Goal: Task Accomplishment & Management: Complete application form

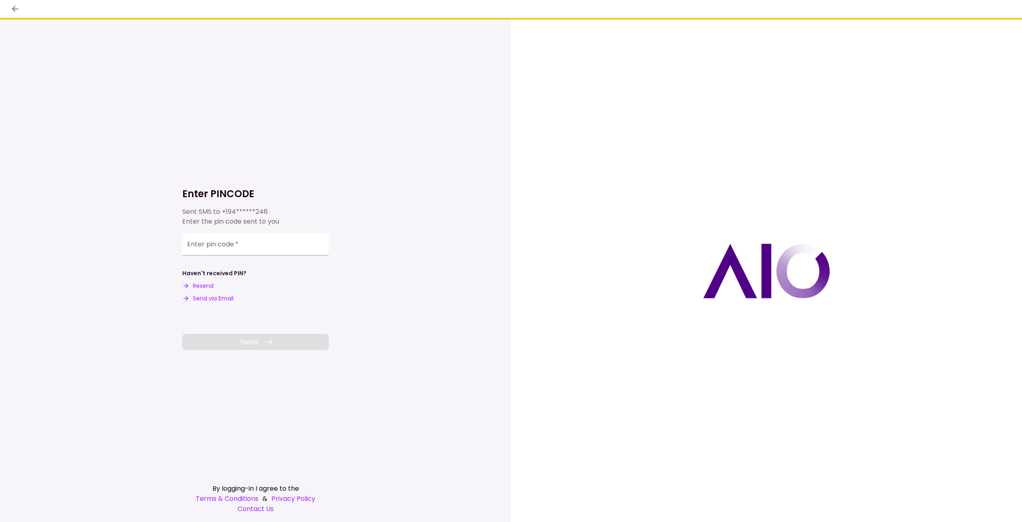
click at [201, 301] on button "Send via Email" at bounding box center [207, 298] width 51 height 9
click at [205, 239] on div "Enter pin code   *" at bounding box center [255, 244] width 146 height 23
type input "******"
click at [213, 351] on div "**********" at bounding box center [255, 271] width 146 height 503
click at [222, 340] on button "Send" at bounding box center [255, 342] width 146 height 16
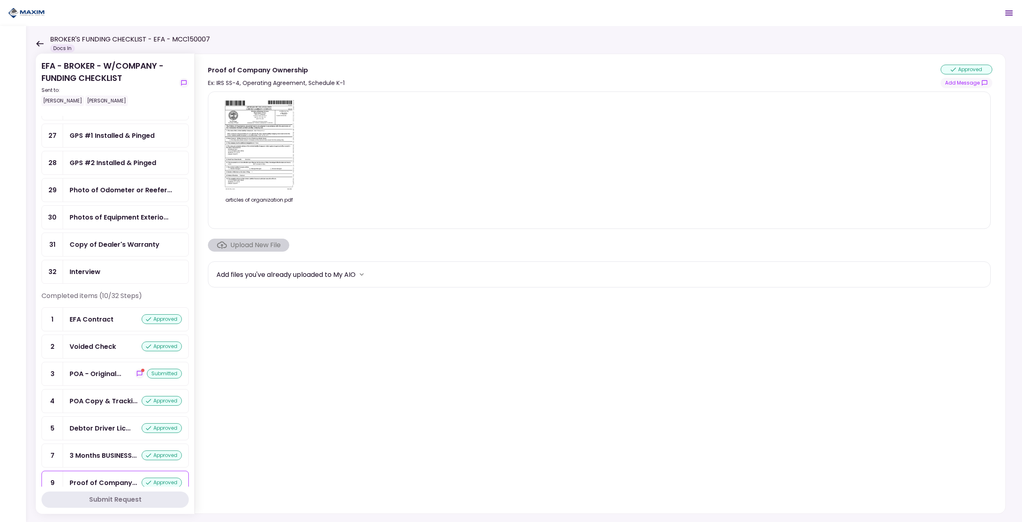
scroll to position [447, 0]
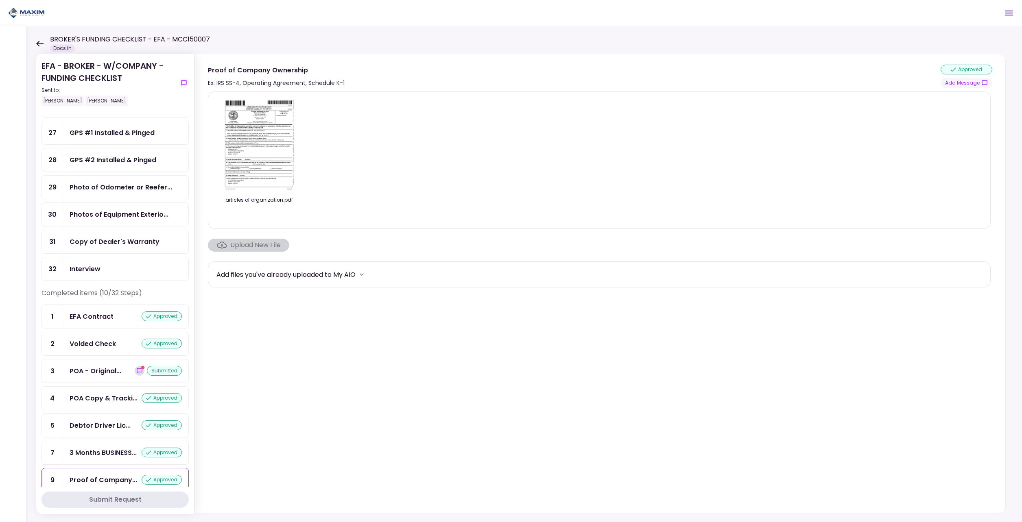
click at [137, 368] on icon "show-messages" at bounding box center [139, 370] width 5 height 5
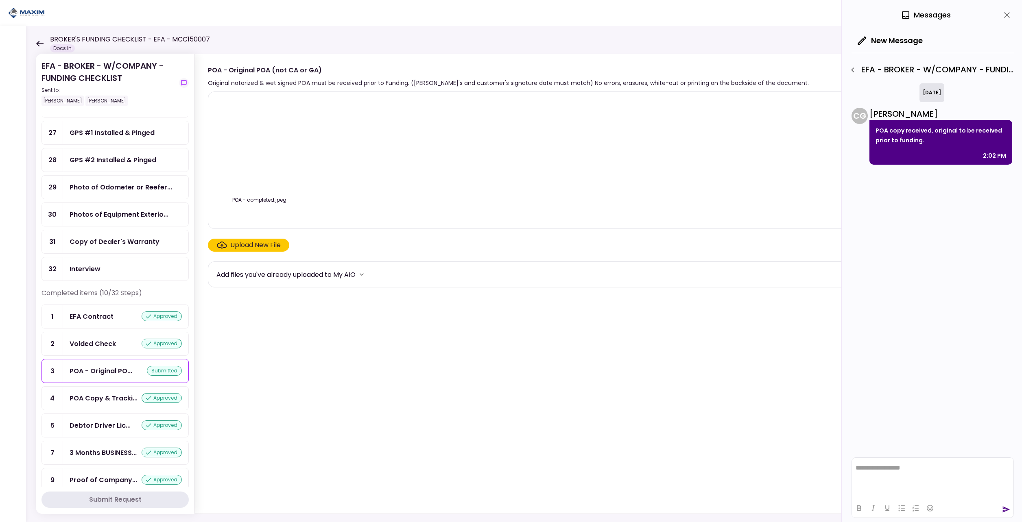
click at [135, 368] on div "POA - Original PO... submitted" at bounding box center [126, 371] width 112 height 10
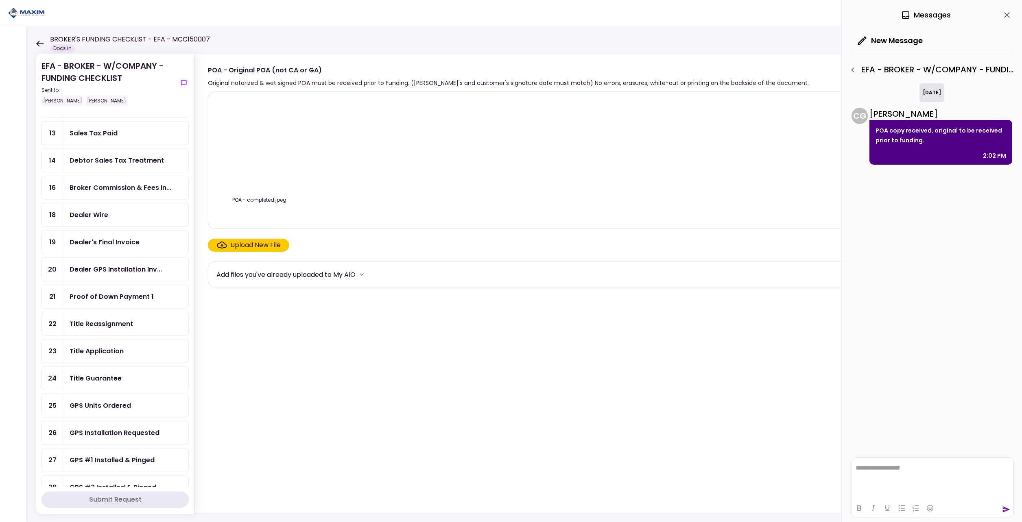
scroll to position [122, 0]
click at [109, 375] on div "Title Guarantee" at bounding box center [96, 376] width 52 height 10
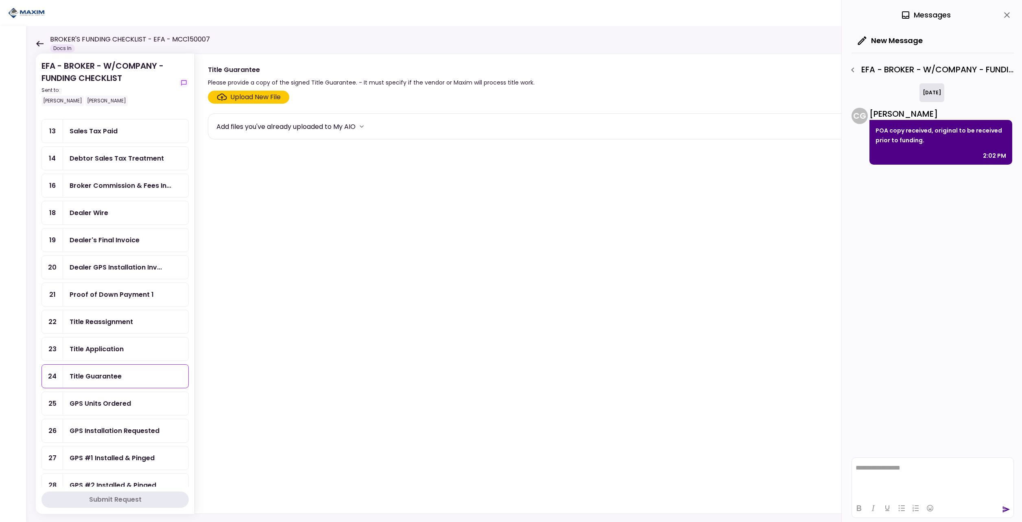
click at [40, 43] on icon at bounding box center [40, 44] width 8 height 6
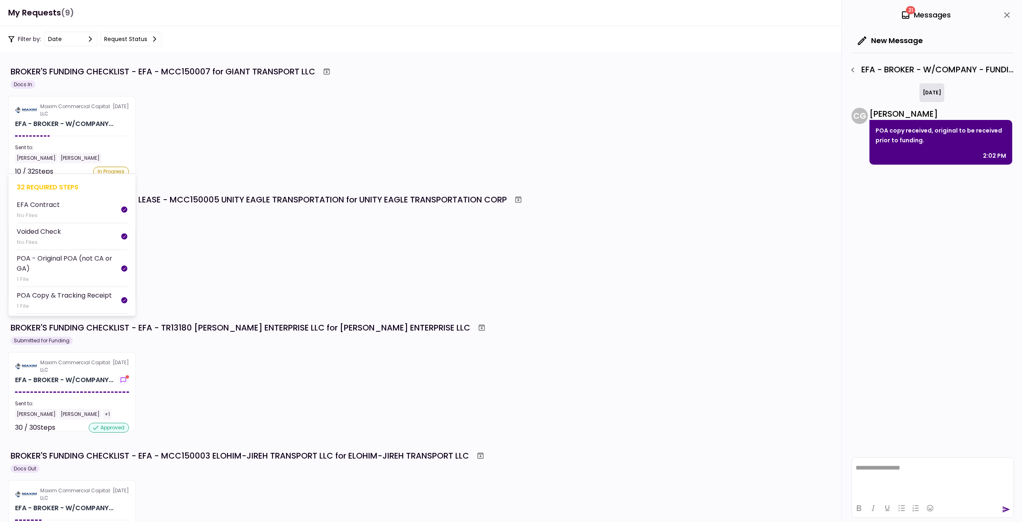
click at [75, 140] on section "Maxim Commercial Capital LLC [DATE] EFA - BROKER - W/COMPANY... Sent to: [PERSO…" at bounding box center [72, 135] width 128 height 79
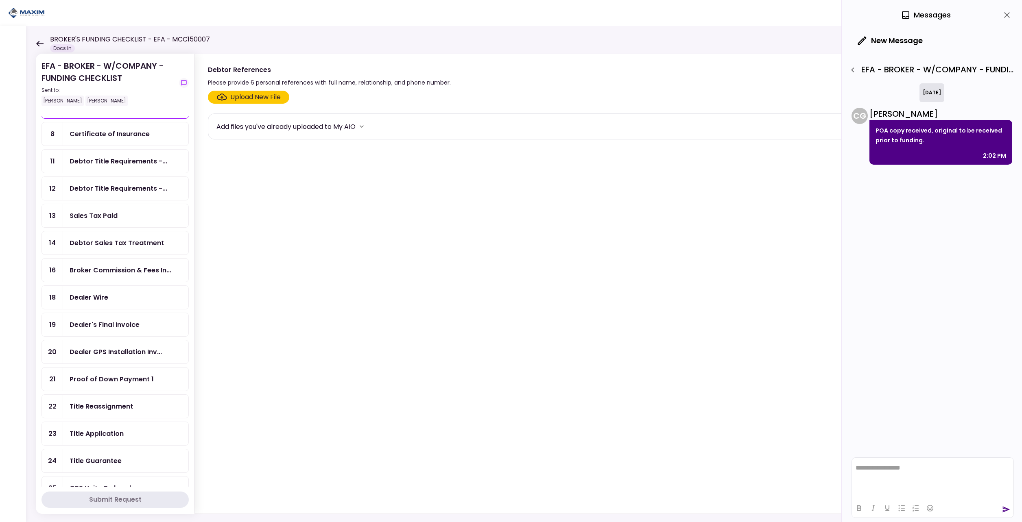
scroll to position [41, 0]
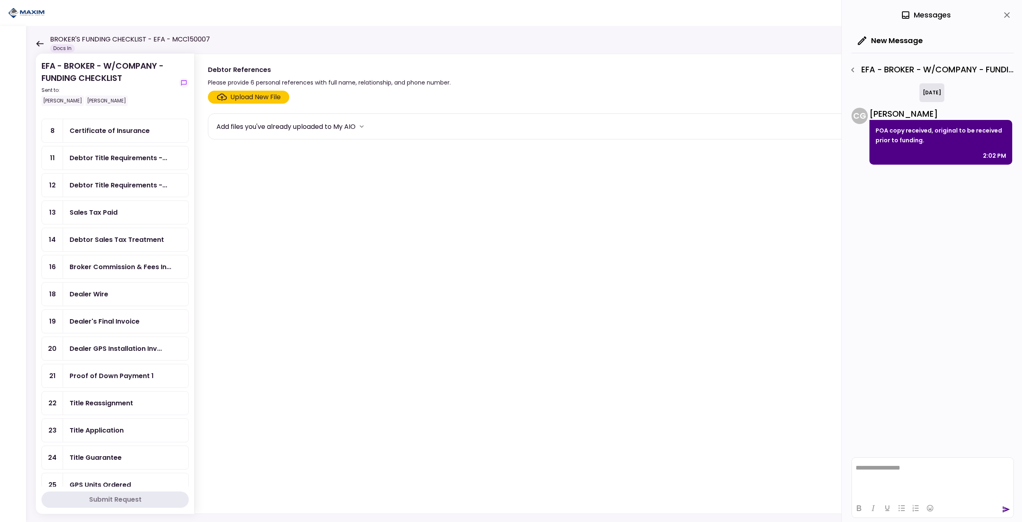
click at [95, 457] on div "Title Guarantee" at bounding box center [96, 458] width 52 height 10
click at [224, 90] on div "Upload New File Add files you've already uploaded to My AIO" at bounding box center [600, 300] width 810 height 426
drag, startPoint x: 224, startPoint y: 90, endPoint x: 223, endPoint y: 95, distance: 4.9
click at [223, 95] on icon "Click here to upload the required document" at bounding box center [222, 97] width 10 height 7
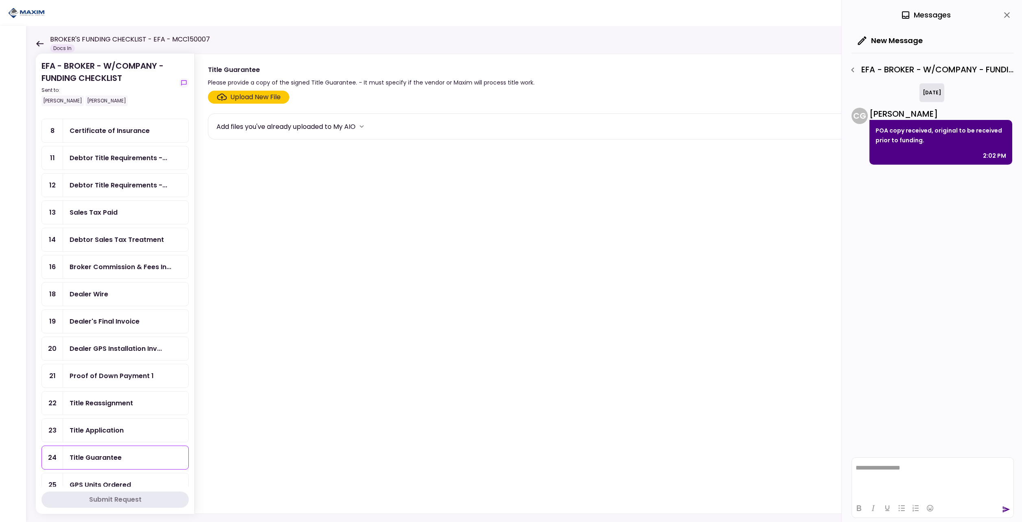
click at [0, 0] on input "Upload New File" at bounding box center [0, 0] width 0 height 0
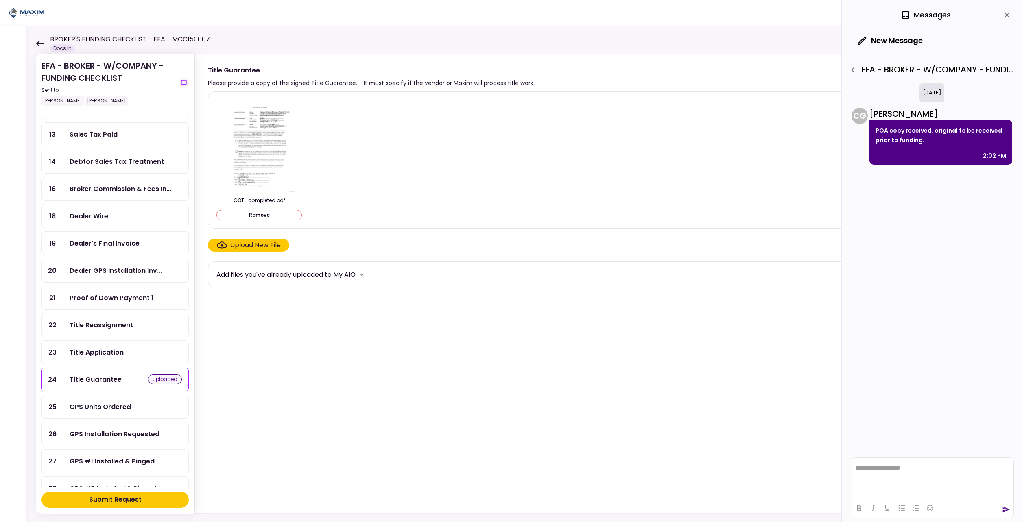
scroll to position [122, 0]
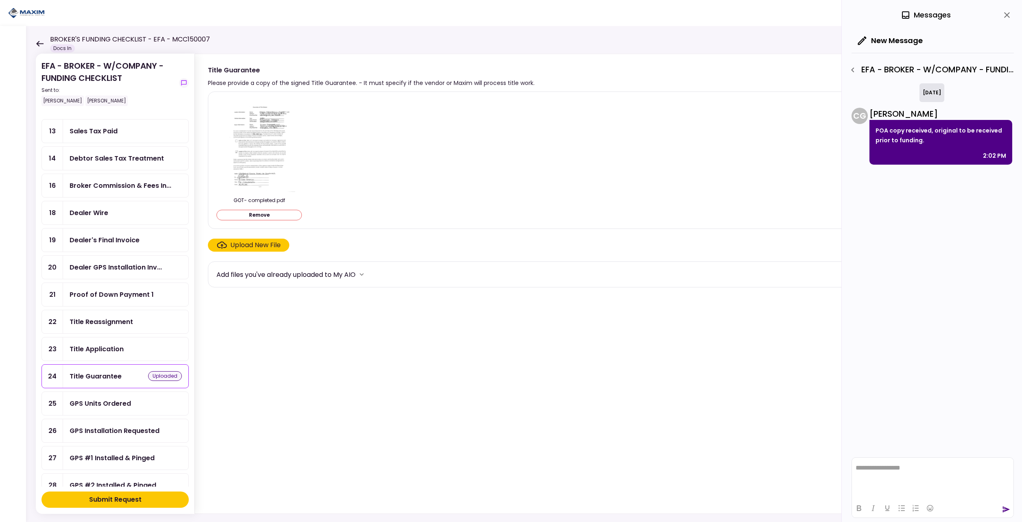
click at [111, 326] on div "Title Reassignment" at bounding box center [101, 322] width 63 height 10
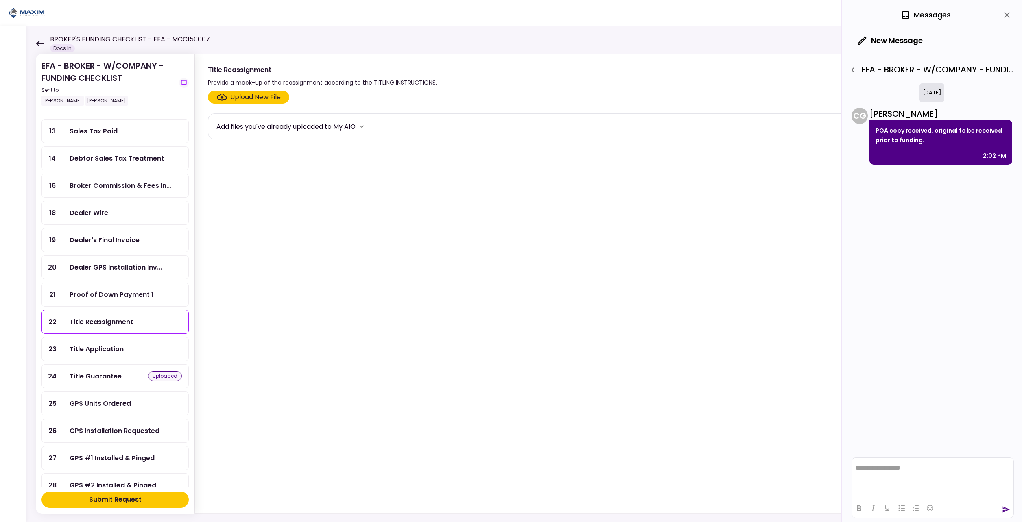
click at [233, 99] on div "Upload New File" at bounding box center [255, 97] width 50 height 10
click at [0, 0] on input "Upload New File" at bounding box center [0, 0] width 0 height 0
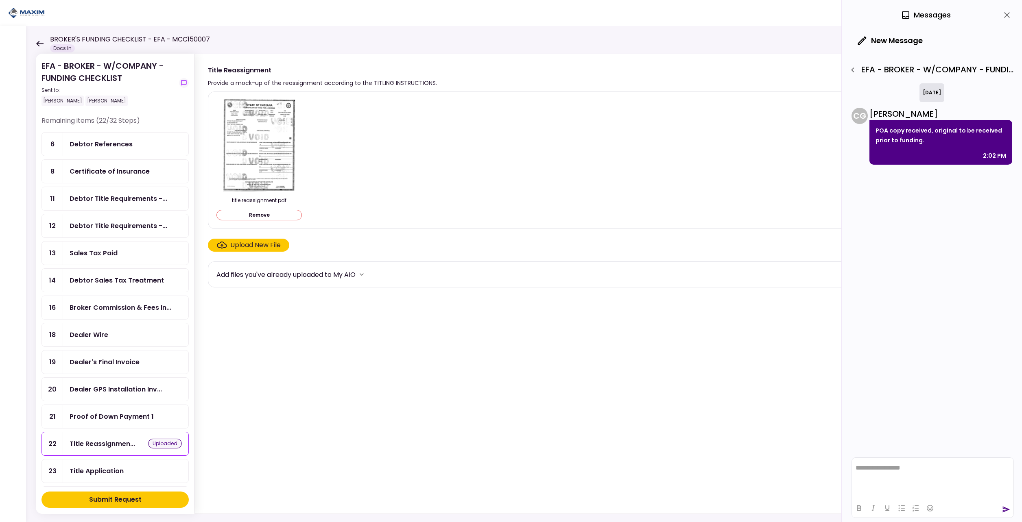
click at [102, 503] on div "Submit Request" at bounding box center [115, 500] width 52 height 10
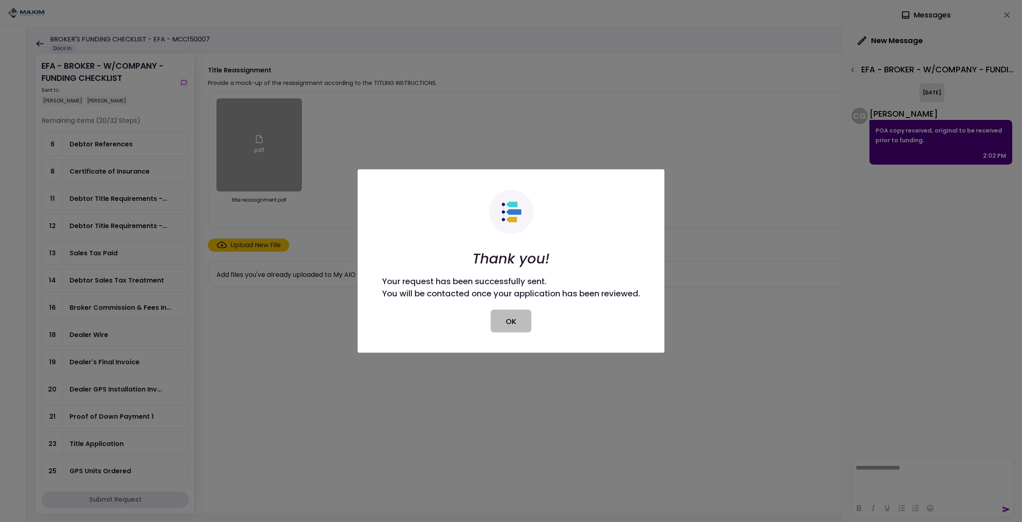
click at [516, 318] on button "OK" at bounding box center [510, 321] width 41 height 23
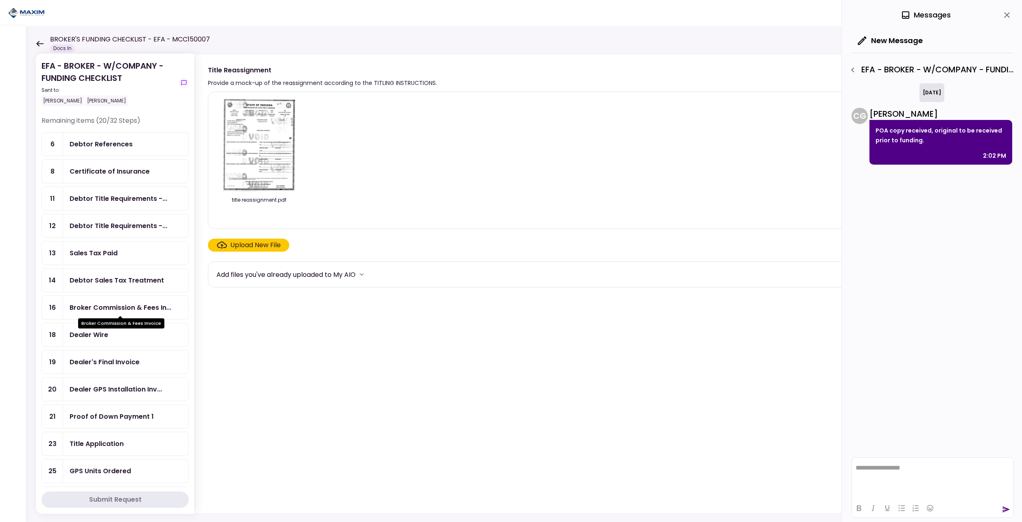
click at [110, 311] on div "Broker Commission & Fees In..." at bounding box center [121, 308] width 102 height 10
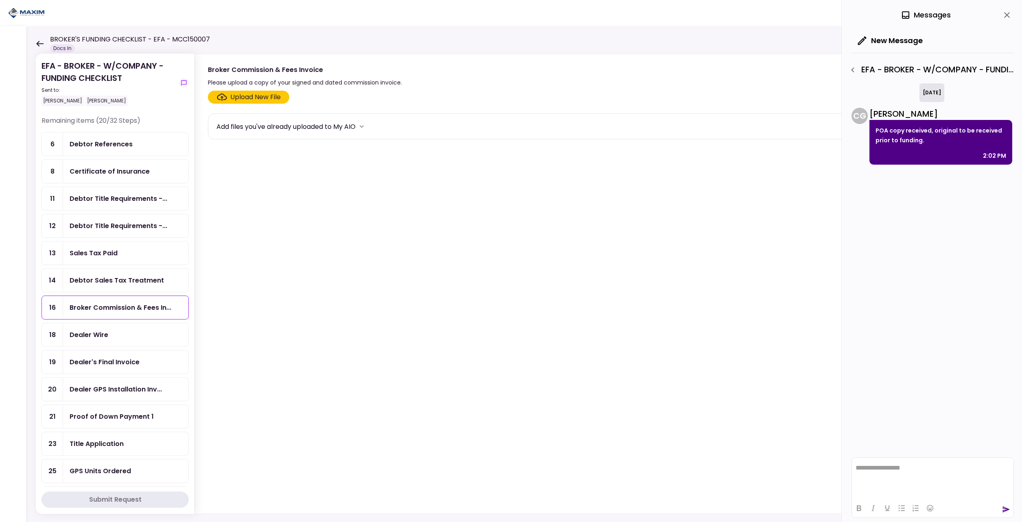
click at [257, 94] on div "Upload New File" at bounding box center [255, 97] width 50 height 10
click at [0, 0] on input "Upload New File" at bounding box center [0, 0] width 0 height 0
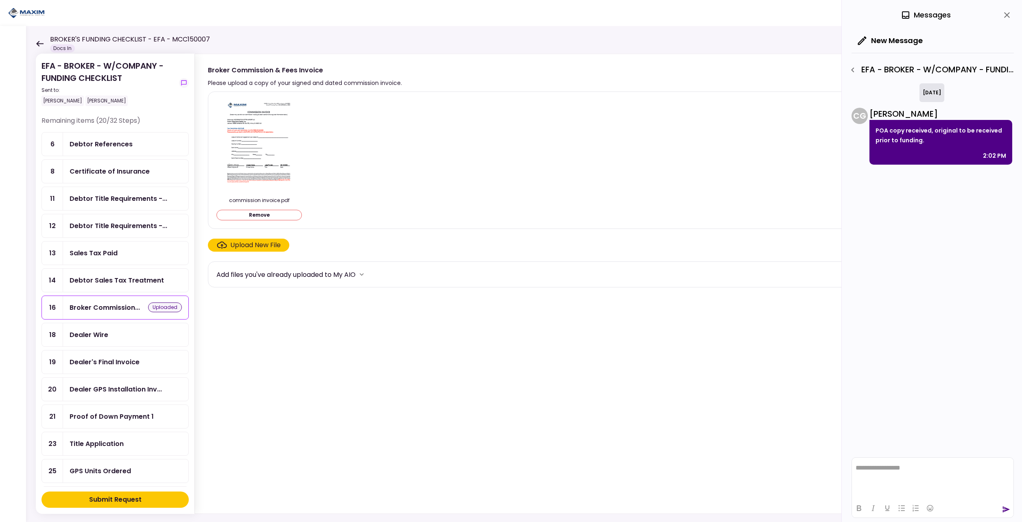
click at [224, 246] on icon "Click here to upload the required document" at bounding box center [222, 245] width 10 height 7
click at [0, 0] on input "Upload New File" at bounding box center [0, 0] width 0 height 0
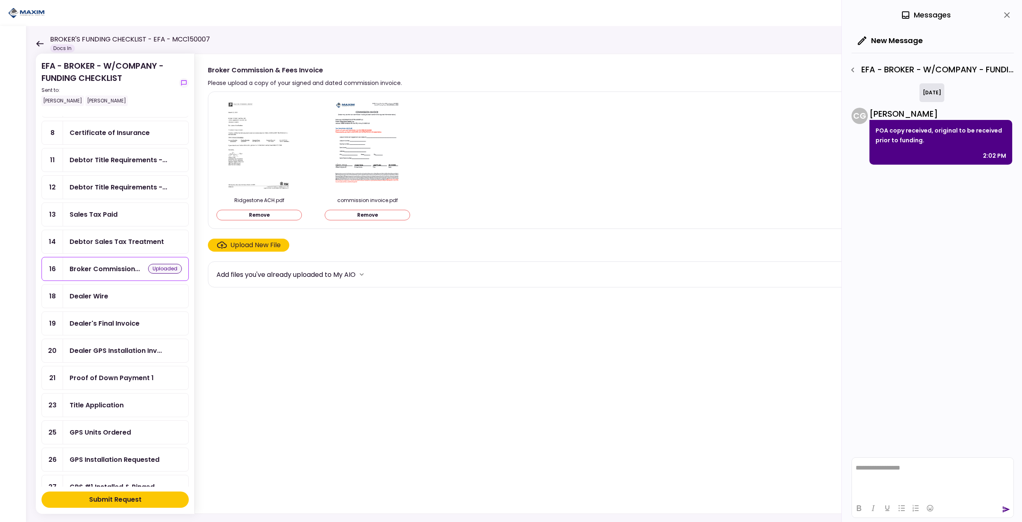
scroll to position [41, 0]
click at [85, 499] on button "Submit Request" at bounding box center [114, 500] width 147 height 16
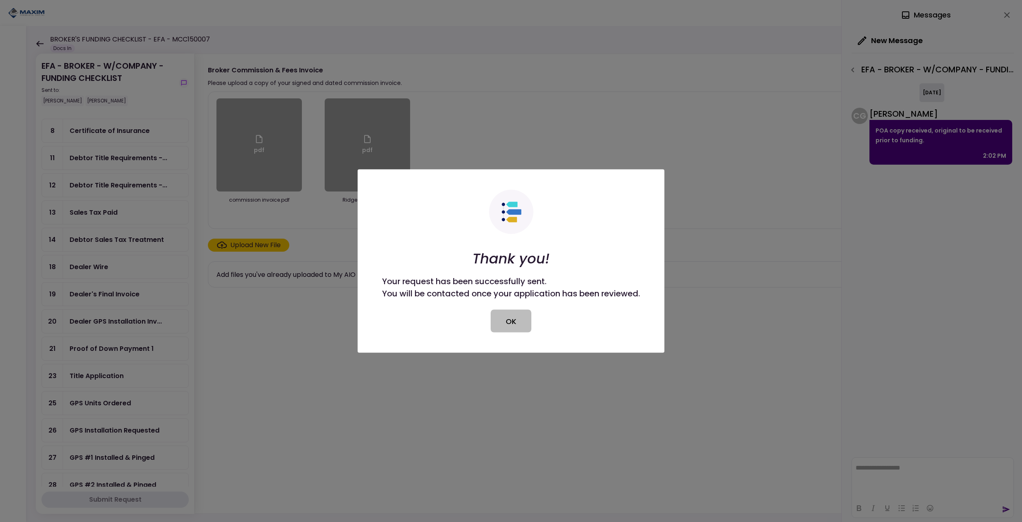
click at [505, 316] on button "OK" at bounding box center [510, 321] width 41 height 23
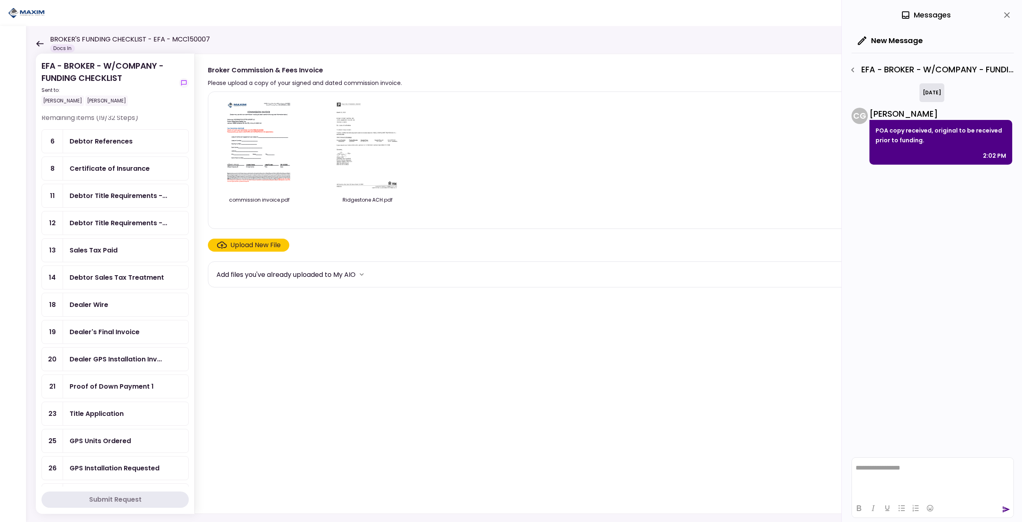
scroll to position [0, 0]
